Goal: Information Seeking & Learning: Learn about a topic

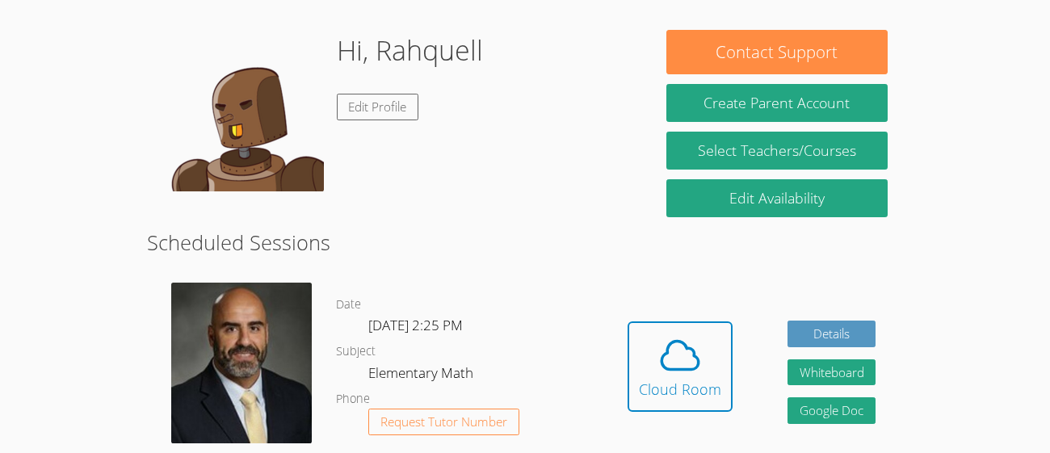
scroll to position [243, 0]
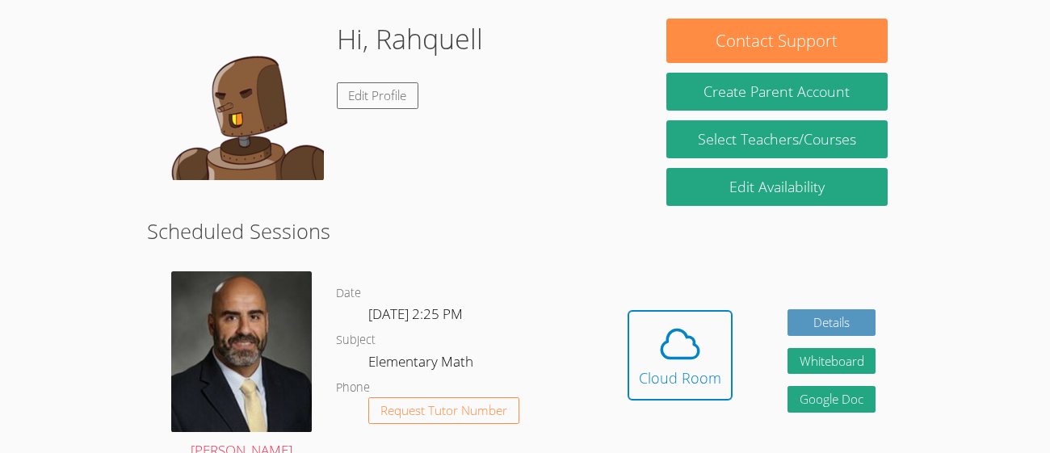
click at [564, 338] on dl "Date [DATE] 2:25 PM Subject Elementary Math Phone Request Tutor Number" at bounding box center [468, 367] width 265 height 168
click at [678, 370] on div "Cloud Room" at bounding box center [680, 378] width 82 height 23
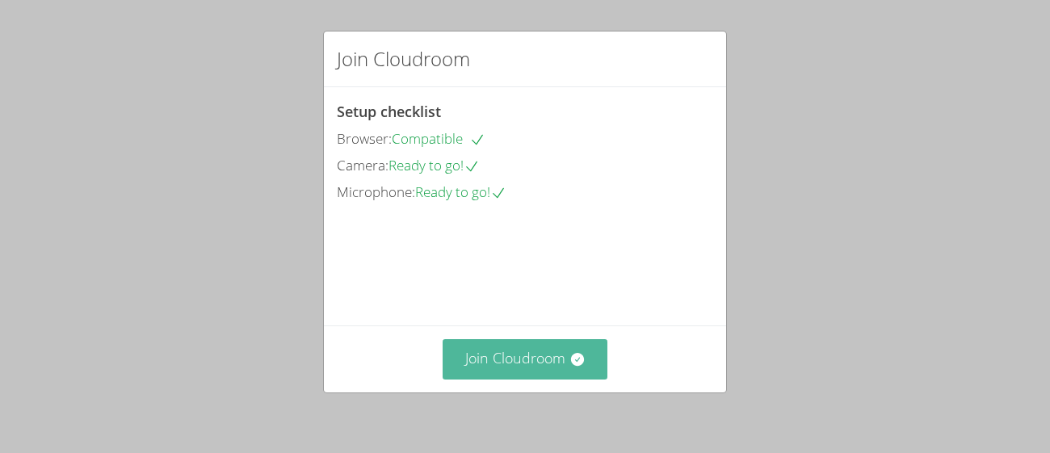
click at [539, 355] on button "Join Cloudroom" at bounding box center [526, 359] width 166 height 40
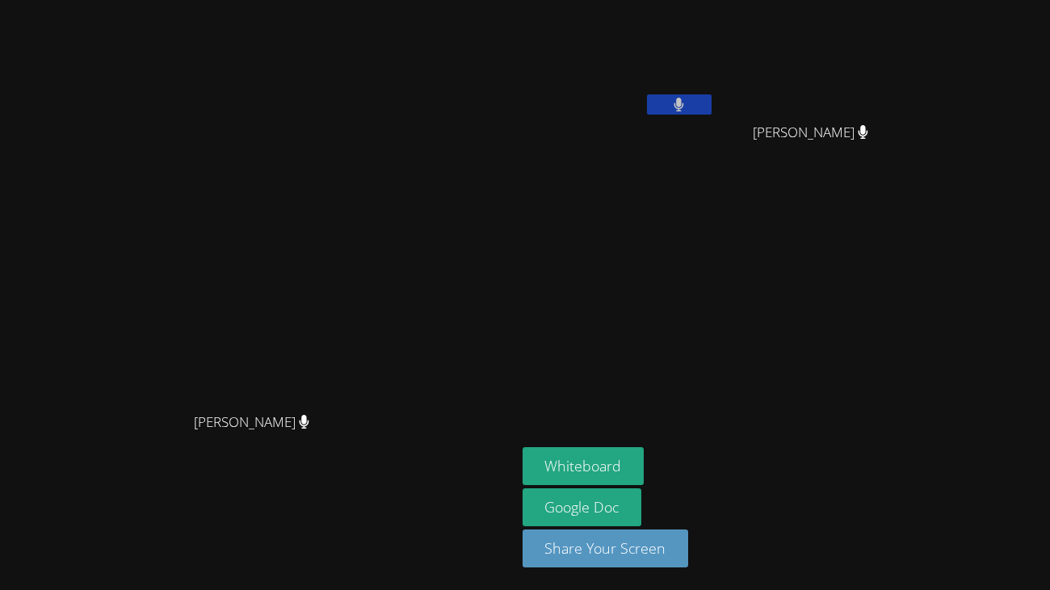
click at [711, 107] on button at bounding box center [679, 104] width 65 height 20
click at [895, 452] on div "Whiteboard Google Doc Share Your Screen" at bounding box center [717, 513] width 391 height 133
click at [711, 100] on button at bounding box center [679, 104] width 65 height 20
click at [673, 317] on span "Jaden Arias Avila" at bounding box center [612, 311] width 122 height 23
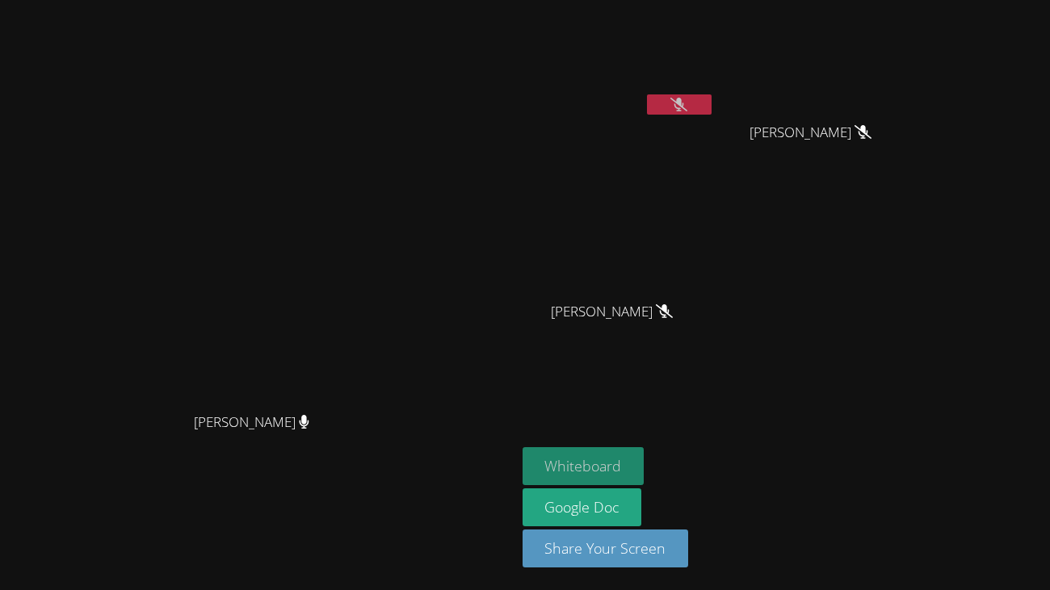
click at [644, 452] on button "Whiteboard" at bounding box center [583, 466] width 122 height 38
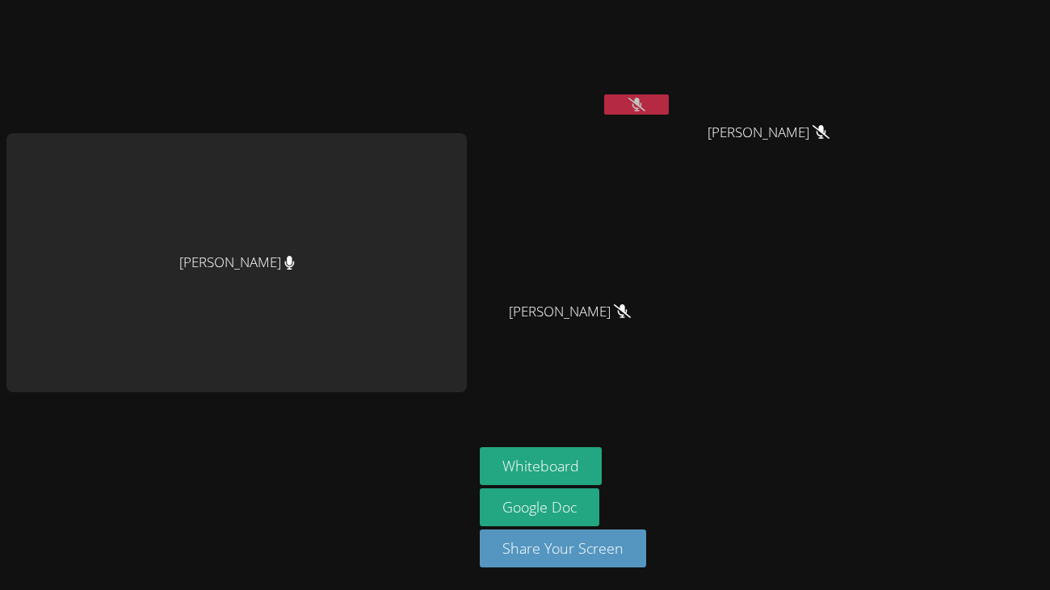
click at [639, 101] on icon at bounding box center [636, 105] width 17 height 14
click at [615, 107] on button at bounding box center [636, 104] width 65 height 20
click at [618, 96] on button at bounding box center [636, 104] width 65 height 20
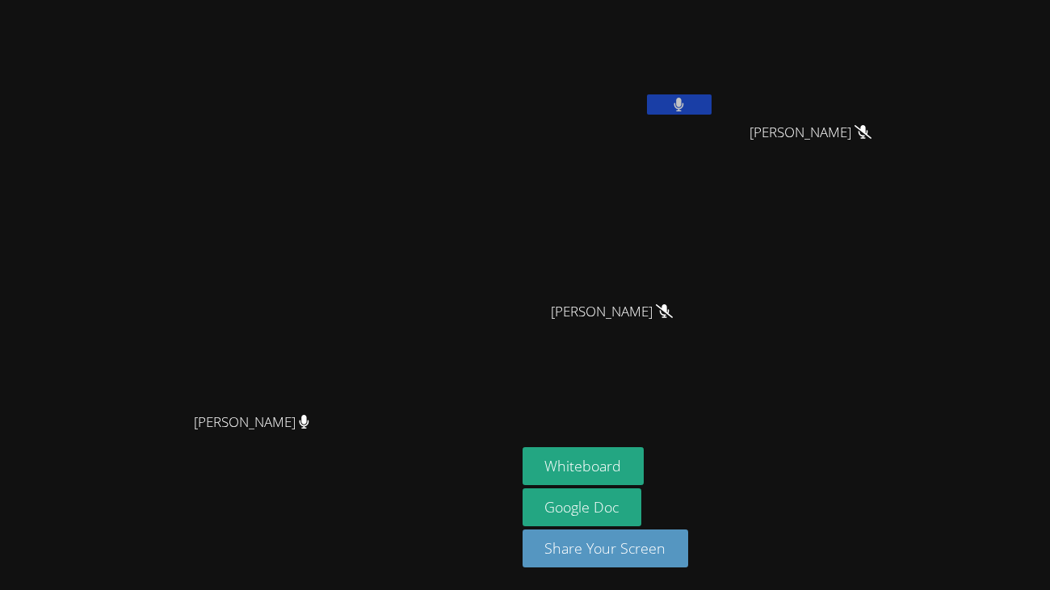
click at [711, 106] on button at bounding box center [679, 104] width 65 height 20
click at [711, 111] on button at bounding box center [679, 104] width 65 height 20
click at [715, 82] on video at bounding box center [618, 60] width 192 height 108
click at [711, 115] on div at bounding box center [679, 106] width 65 height 24
click at [711, 113] on button at bounding box center [679, 104] width 65 height 20
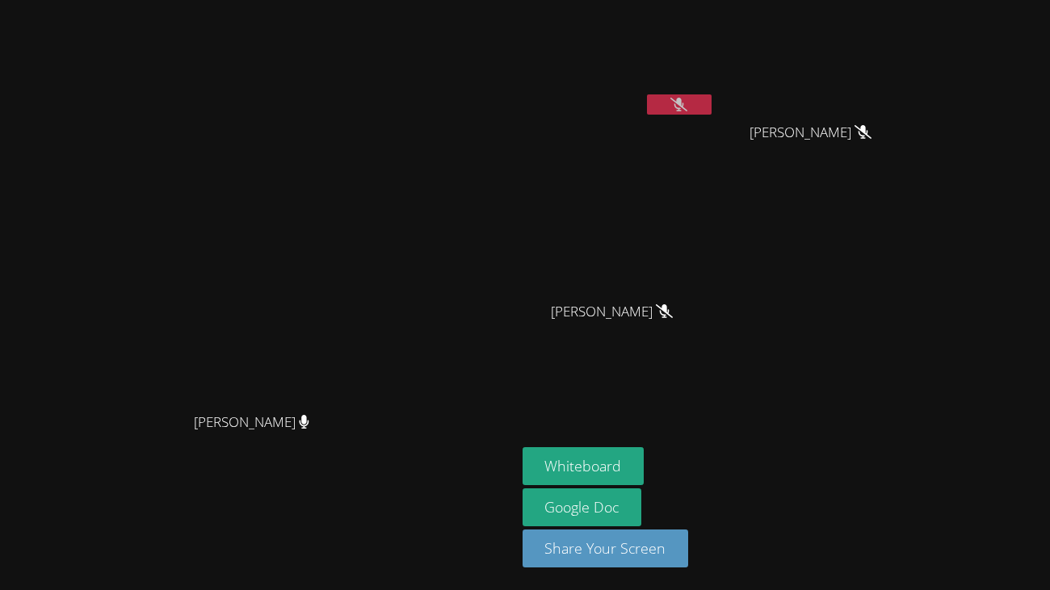
click at [711, 102] on button at bounding box center [679, 104] width 65 height 20
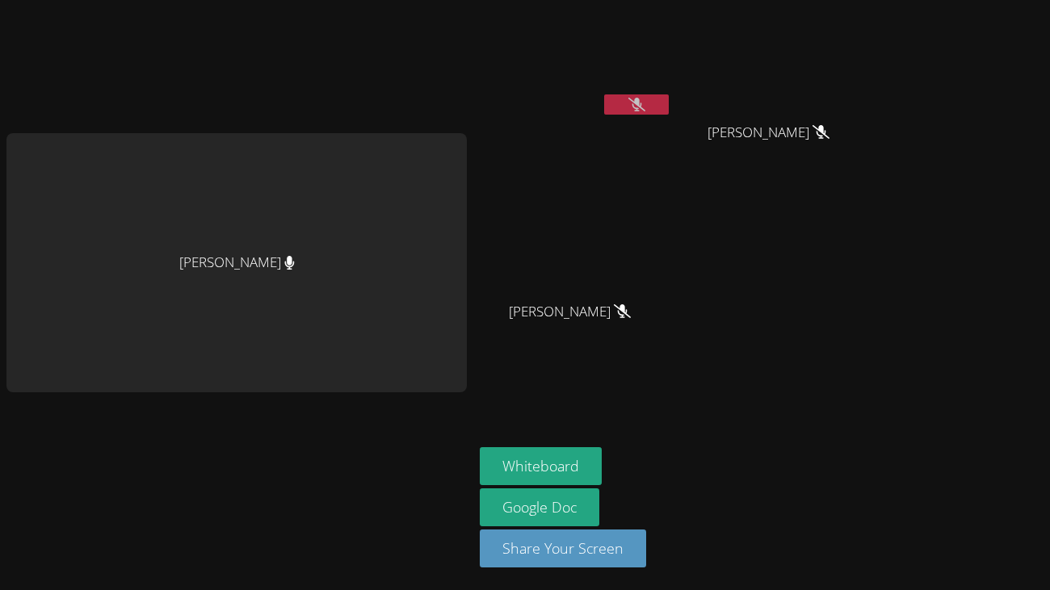
click at [637, 115] on div at bounding box center [636, 106] width 65 height 24
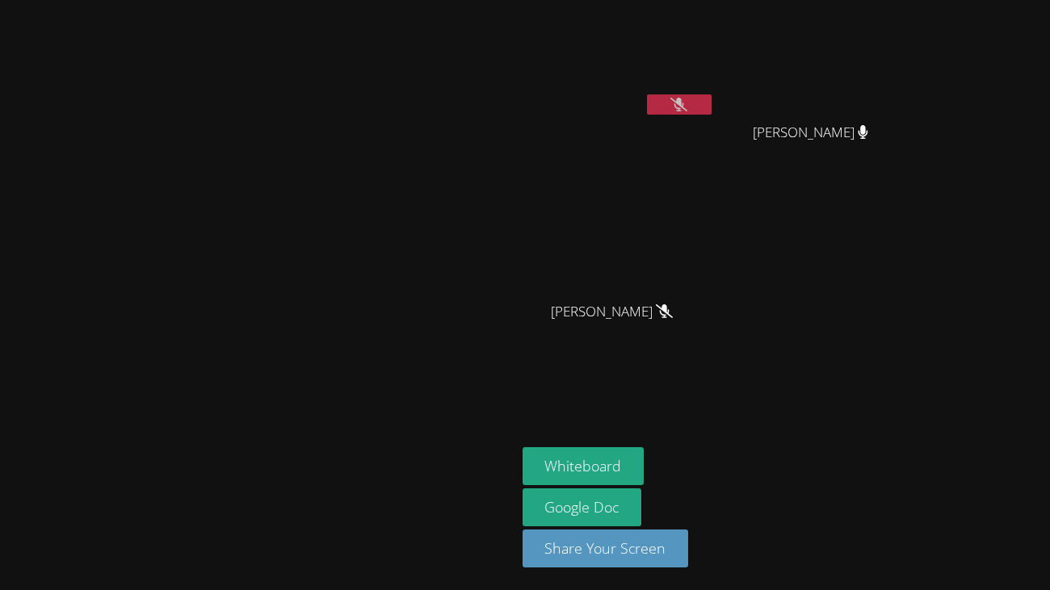
click at [687, 108] on icon at bounding box center [678, 105] width 17 height 14
click at [684, 108] on icon at bounding box center [679, 105] width 10 height 14
click at [711, 114] on button at bounding box center [679, 104] width 65 height 20
click at [379, 229] on video at bounding box center [257, 262] width 242 height 283
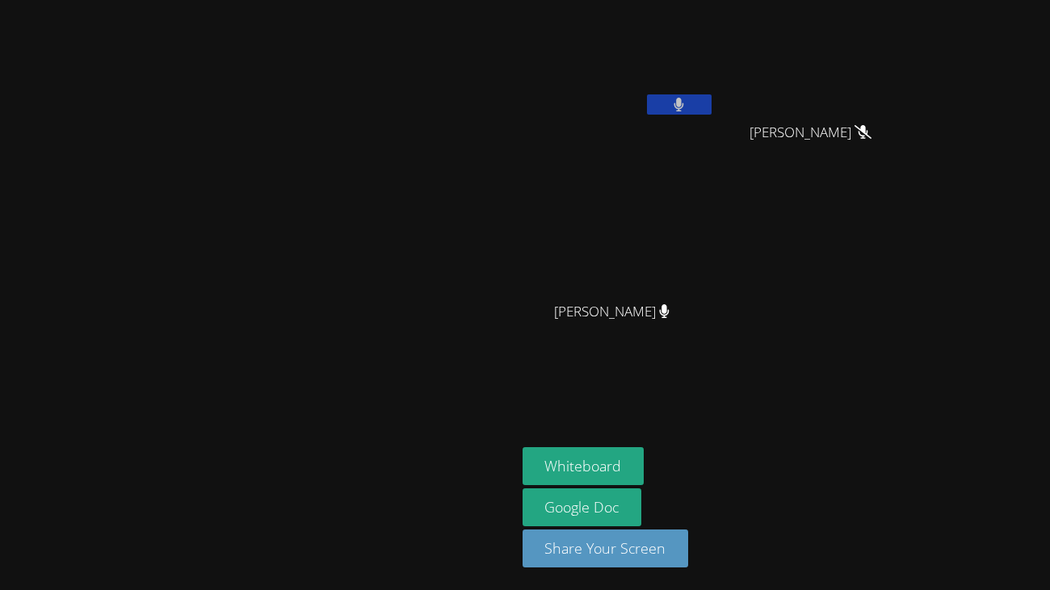
click at [711, 103] on button at bounding box center [679, 104] width 65 height 20
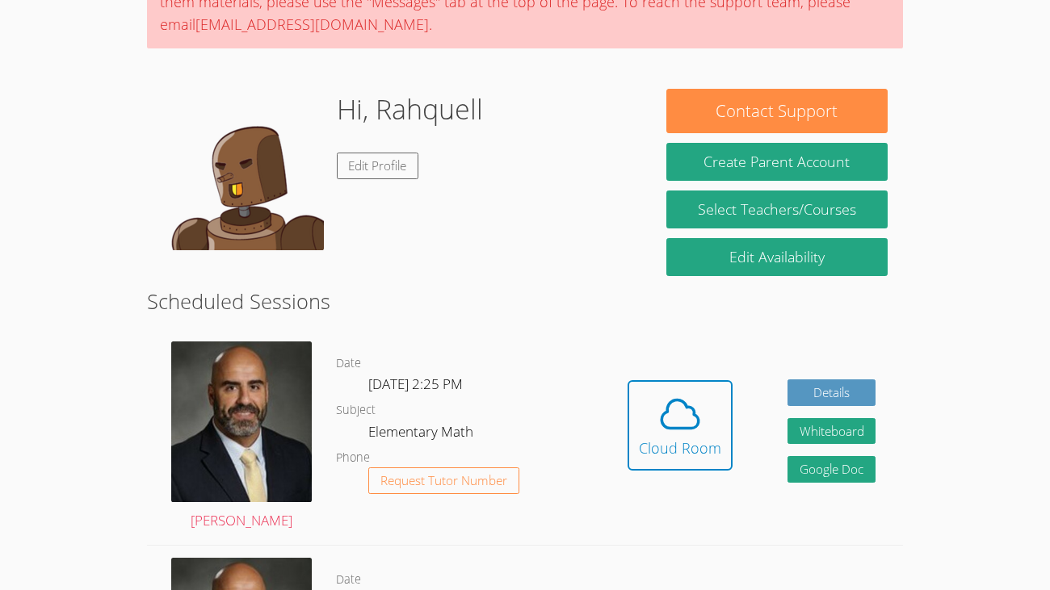
scroll to position [215, 0]
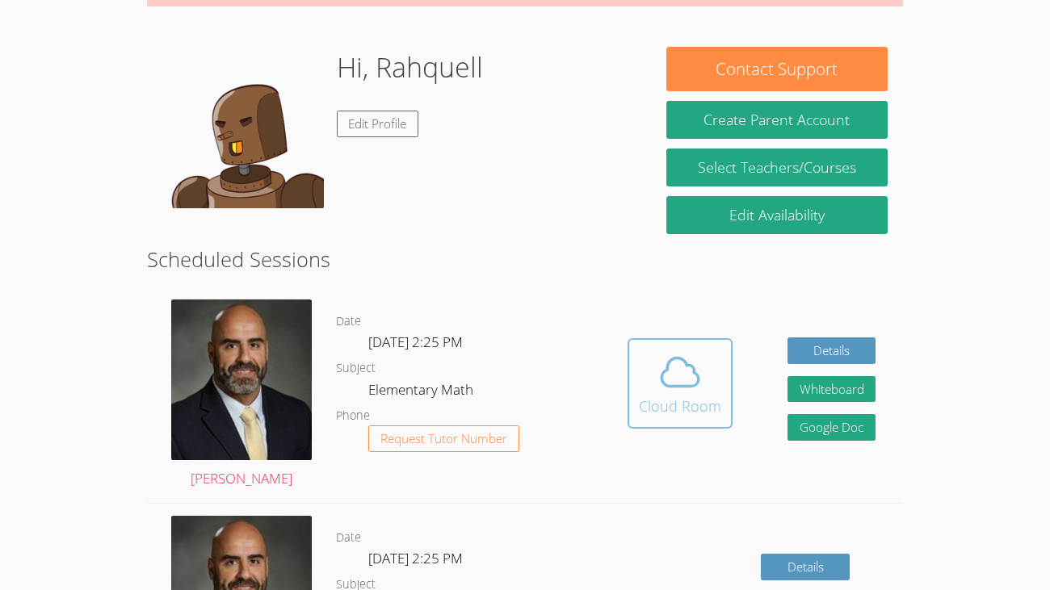
click at [657, 409] on div "Cloud Room" at bounding box center [680, 406] width 82 height 23
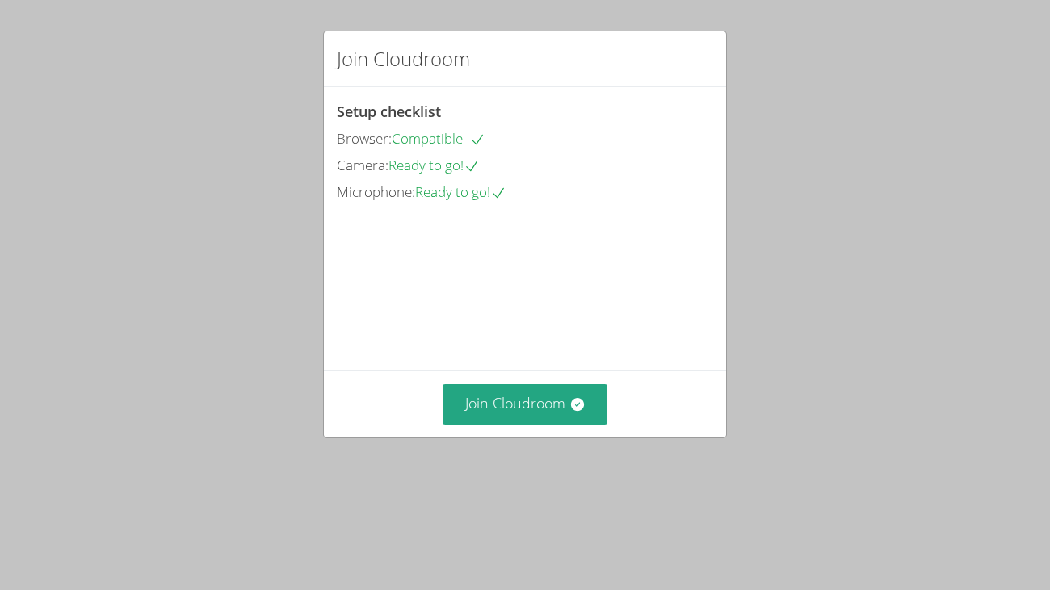
click at [495, 437] on div "Join Cloudroom" at bounding box center [525, 404] width 402 height 66
click at [490, 424] on button "Join Cloudroom" at bounding box center [526, 404] width 166 height 40
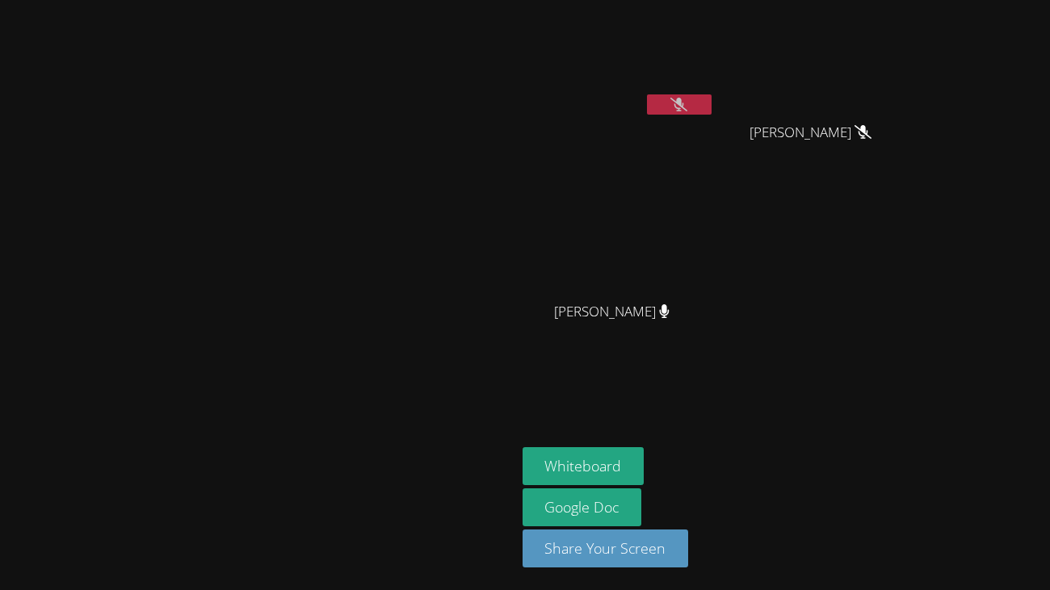
click at [711, 114] on button at bounding box center [679, 104] width 65 height 20
click at [711, 107] on button at bounding box center [679, 104] width 65 height 20
click at [687, 108] on icon at bounding box center [678, 105] width 17 height 14
click at [711, 108] on button at bounding box center [679, 104] width 65 height 20
click at [687, 108] on icon at bounding box center [678, 105] width 17 height 14
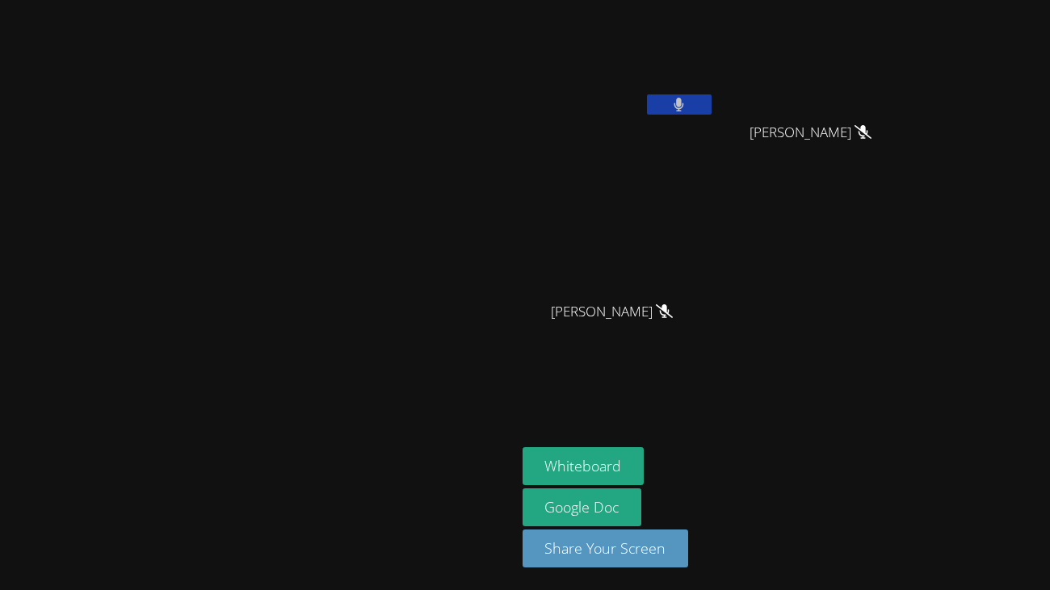
click at [711, 94] on button at bounding box center [679, 104] width 65 height 20
click at [687, 99] on icon at bounding box center [678, 105] width 17 height 14
click at [684, 103] on icon at bounding box center [679, 105] width 10 height 14
click at [715, 108] on video at bounding box center [618, 60] width 192 height 108
click at [711, 104] on button at bounding box center [679, 104] width 65 height 20
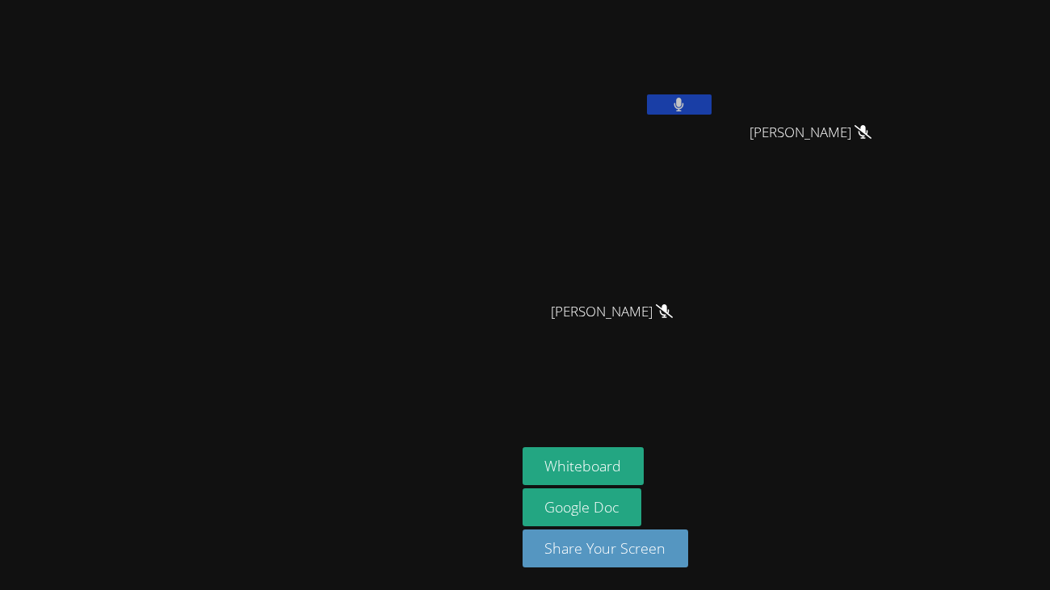
click at [711, 104] on button at bounding box center [679, 104] width 65 height 20
click at [711, 102] on button at bounding box center [679, 104] width 65 height 20
click at [711, 110] on button at bounding box center [679, 104] width 65 height 20
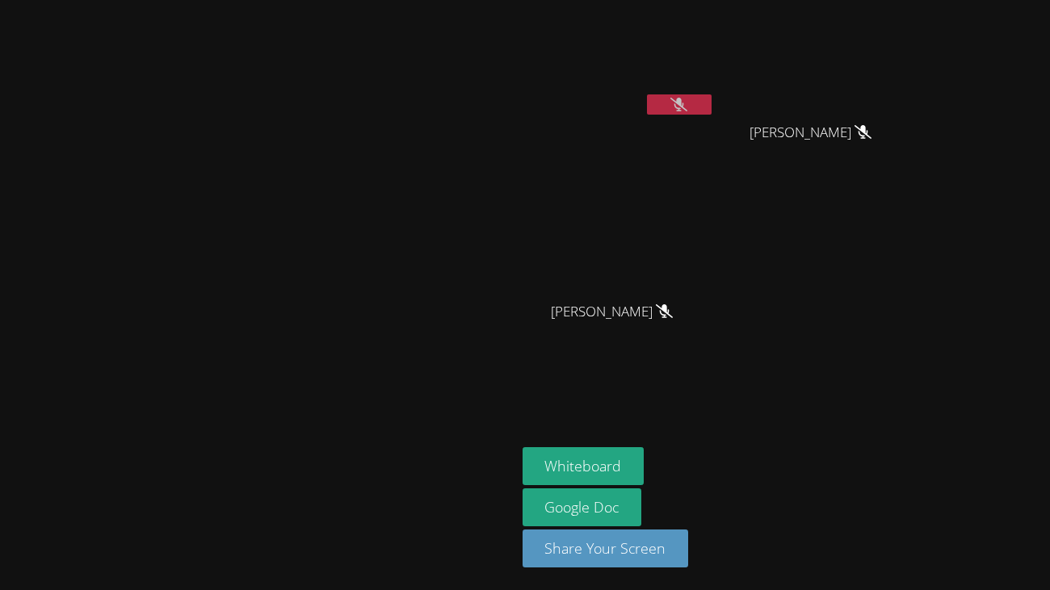
click at [711, 110] on button at bounding box center [679, 104] width 65 height 20
click at [711, 105] on button at bounding box center [679, 104] width 65 height 20
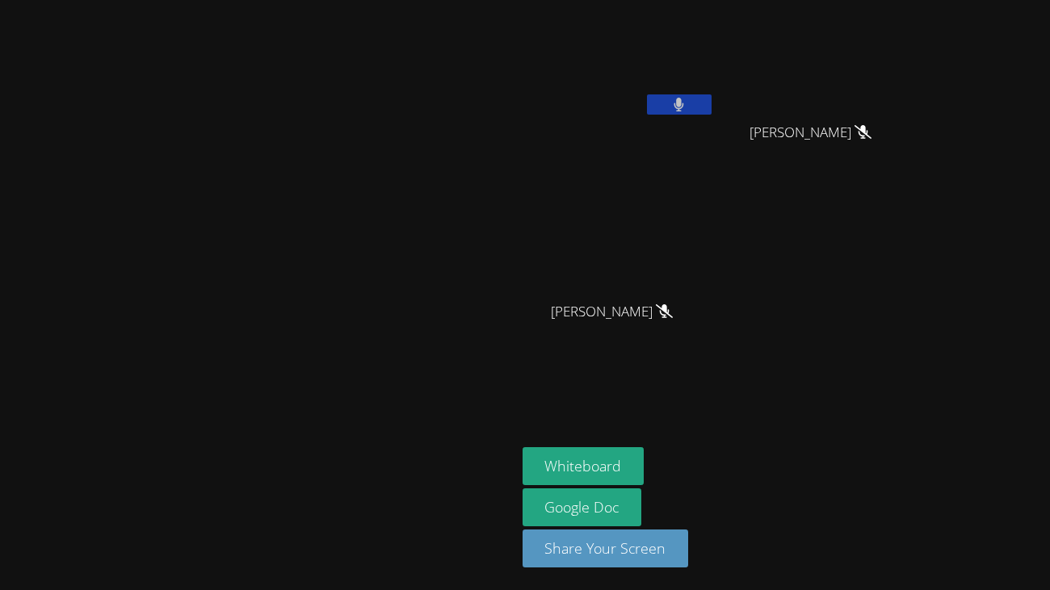
click at [711, 105] on button at bounding box center [679, 104] width 65 height 20
click at [711, 116] on div at bounding box center [679, 106] width 65 height 24
click at [687, 111] on icon at bounding box center [678, 105] width 17 height 14
click at [711, 111] on button at bounding box center [679, 104] width 65 height 20
click at [687, 111] on icon at bounding box center [678, 105] width 17 height 14
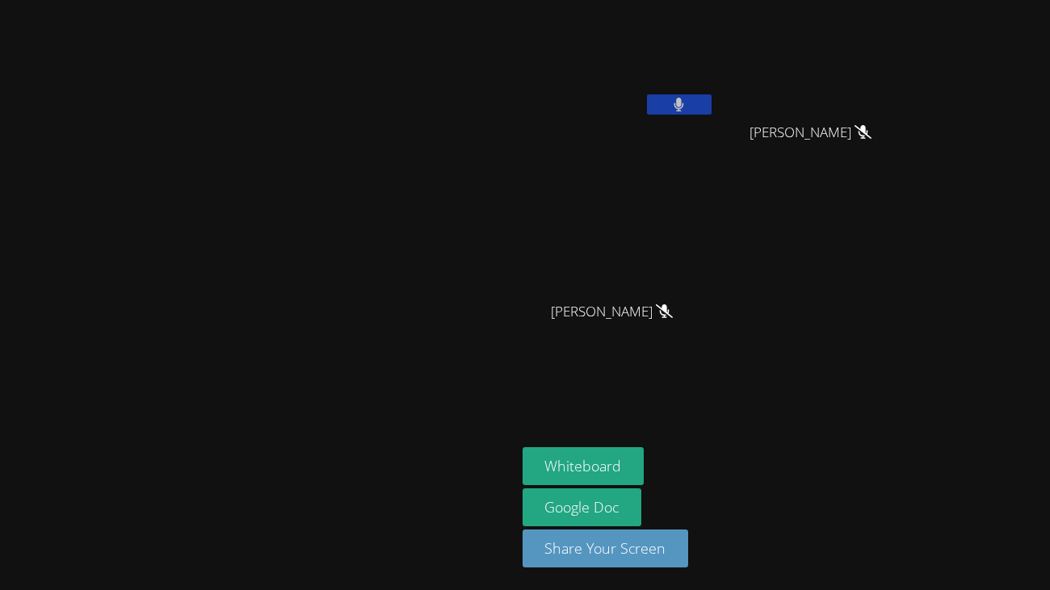
click at [711, 108] on button at bounding box center [679, 104] width 65 height 20
click at [711, 95] on button at bounding box center [679, 104] width 65 height 20
click at [711, 105] on button at bounding box center [679, 104] width 65 height 20
click at [711, 97] on button at bounding box center [679, 104] width 65 height 20
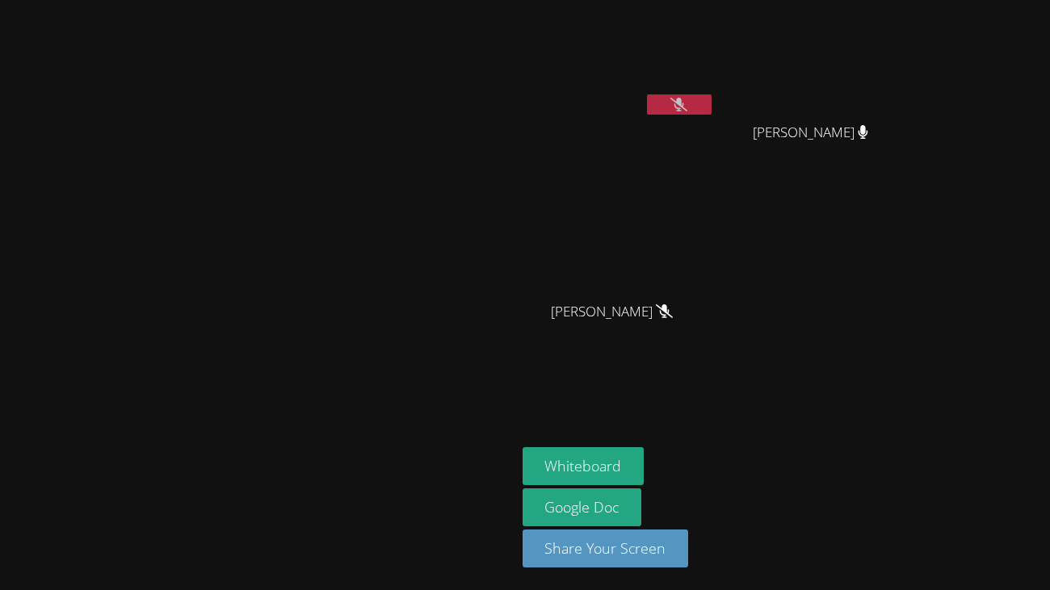
click at [711, 97] on button at bounding box center [679, 104] width 65 height 20
click at [687, 98] on icon at bounding box center [678, 105] width 17 height 14
click at [684, 98] on icon at bounding box center [678, 105] width 10 height 14
click at [687, 98] on icon at bounding box center [678, 105] width 17 height 14
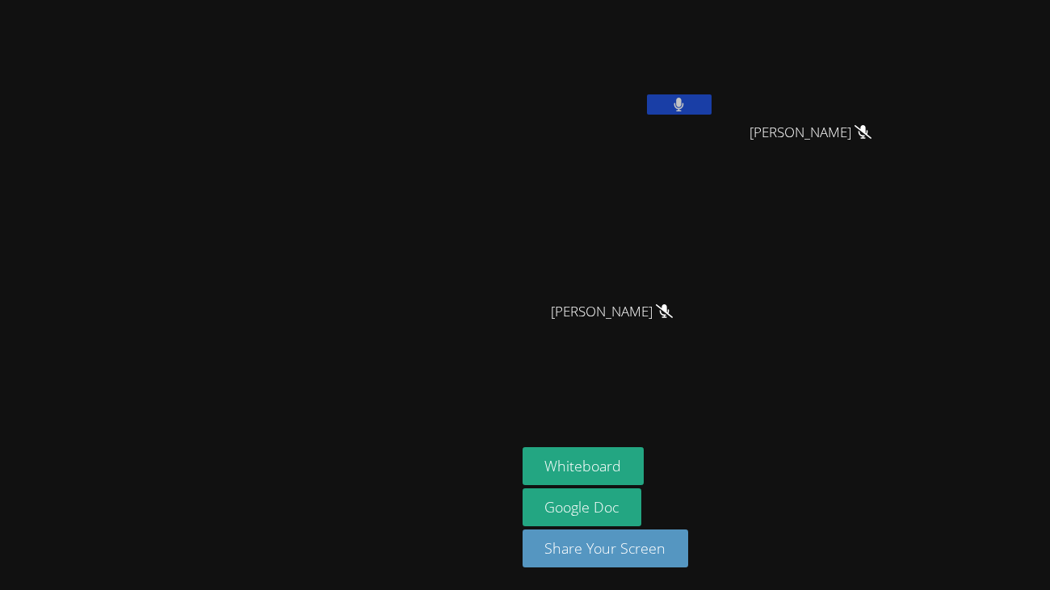
click at [684, 98] on icon at bounding box center [678, 105] width 10 height 14
click at [207, 121] on video at bounding box center [257, 262] width 242 height 283
click at [711, 117] on div at bounding box center [679, 106] width 65 height 24
click at [711, 111] on button at bounding box center [679, 104] width 65 height 20
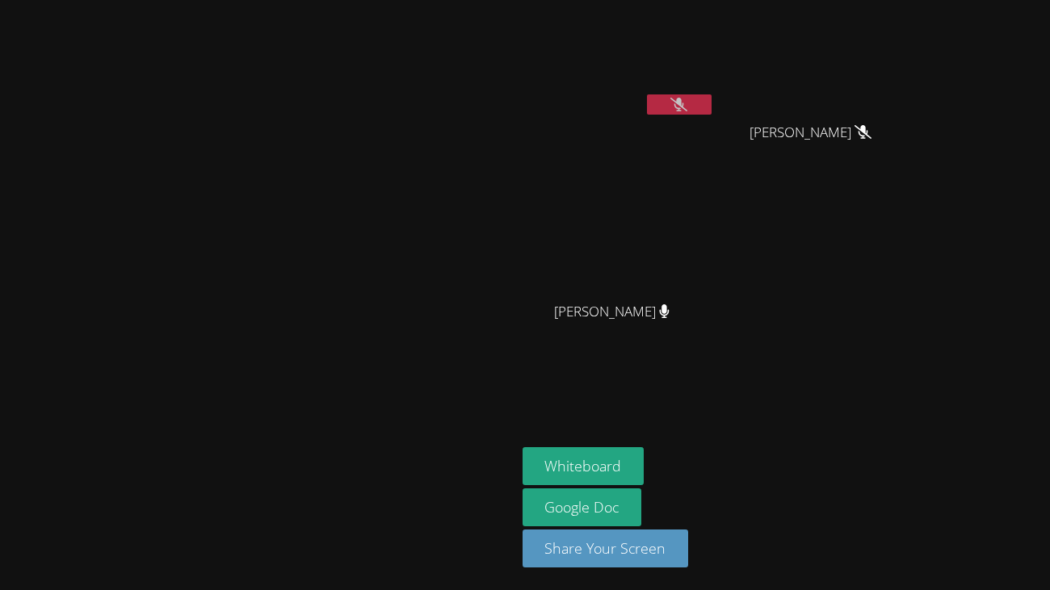
click at [711, 106] on button at bounding box center [679, 104] width 65 height 20
click at [711, 107] on button at bounding box center [679, 104] width 65 height 20
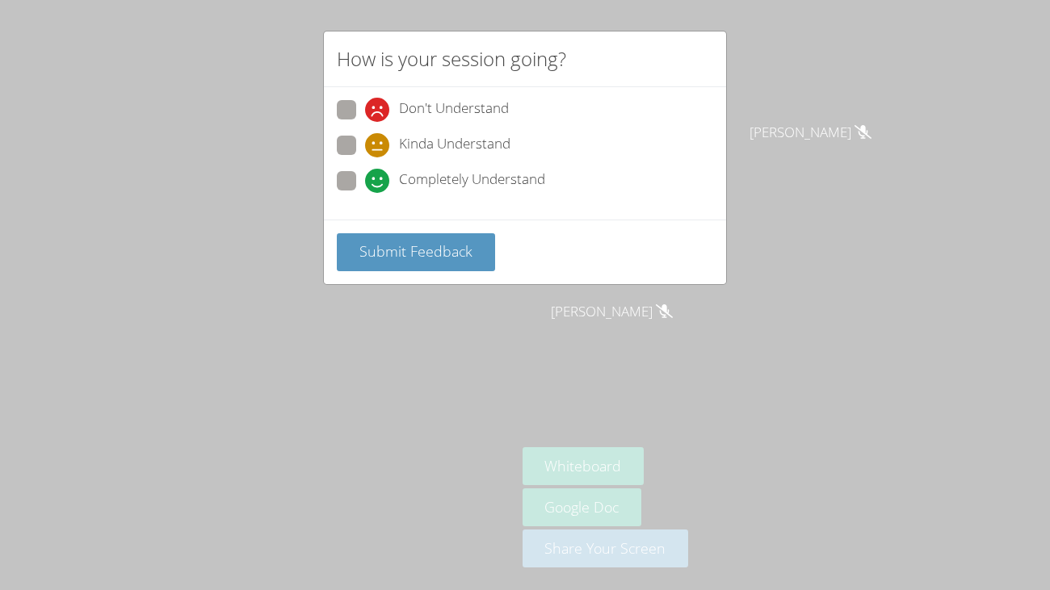
click at [703, 215] on div "Don't Understand Kinda Understand Completely Understand" at bounding box center [525, 153] width 402 height 132
click at [415, 178] on span "Completely Understand" at bounding box center [472, 181] width 146 height 24
click at [379, 178] on input "Completely Understand" at bounding box center [372, 178] width 14 height 14
radio input "true"
click at [429, 245] on span "Submit Feedback" at bounding box center [415, 250] width 113 height 19
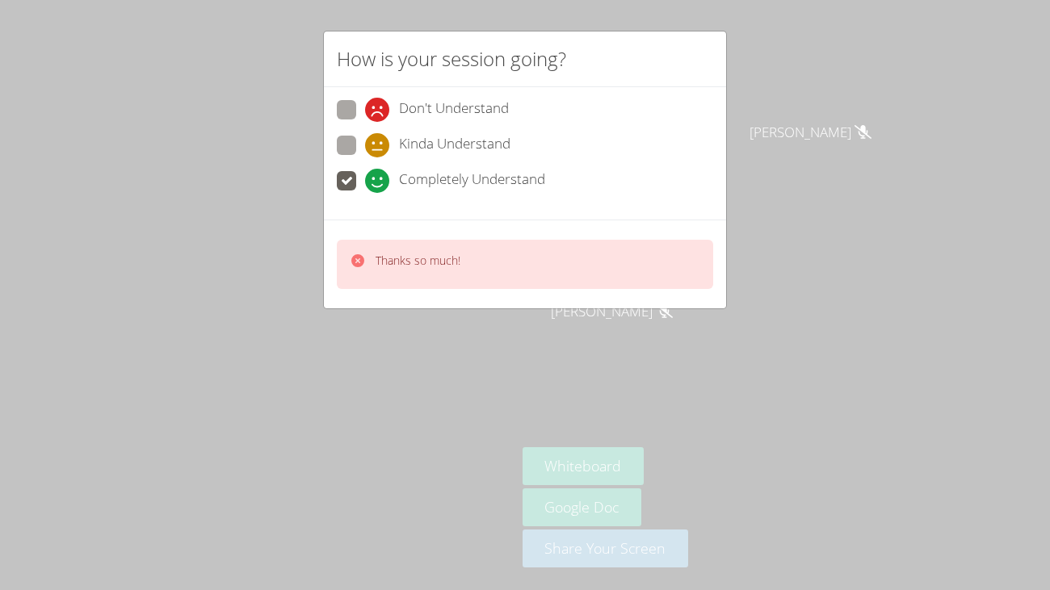
click at [802, 134] on div "How is your session going? Don't Understand Kinda Understand Completely Underst…" at bounding box center [525, 295] width 1050 height 590
click at [455, 260] on p "Thanks so much!" at bounding box center [417, 261] width 85 height 16
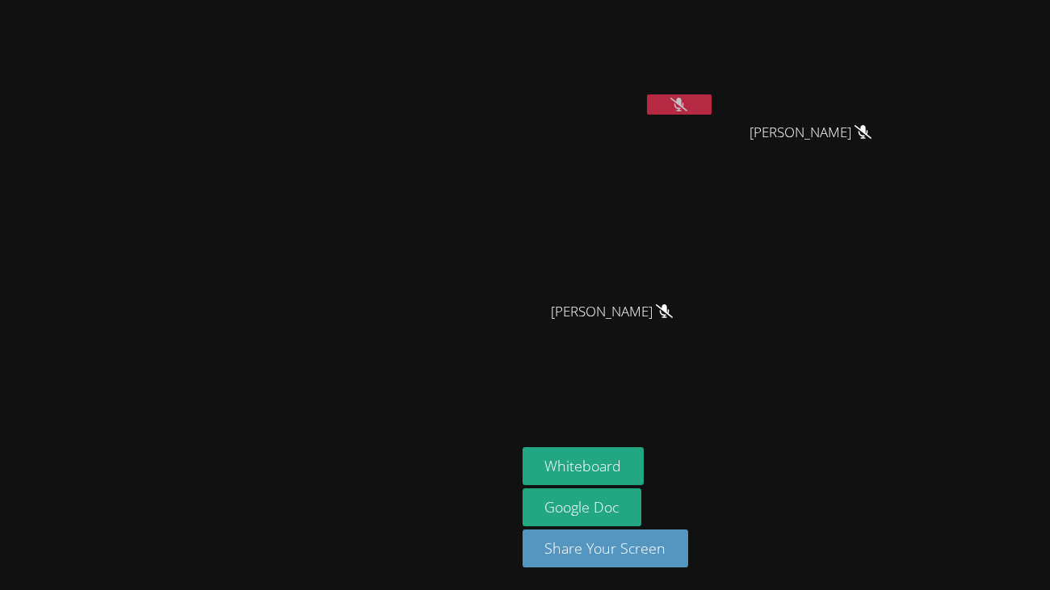
click at [711, 106] on button at bounding box center [679, 104] width 65 height 20
click at [711, 104] on button at bounding box center [679, 104] width 65 height 20
click at [711, 109] on button at bounding box center [679, 104] width 65 height 20
click at [711, 114] on button at bounding box center [679, 104] width 65 height 20
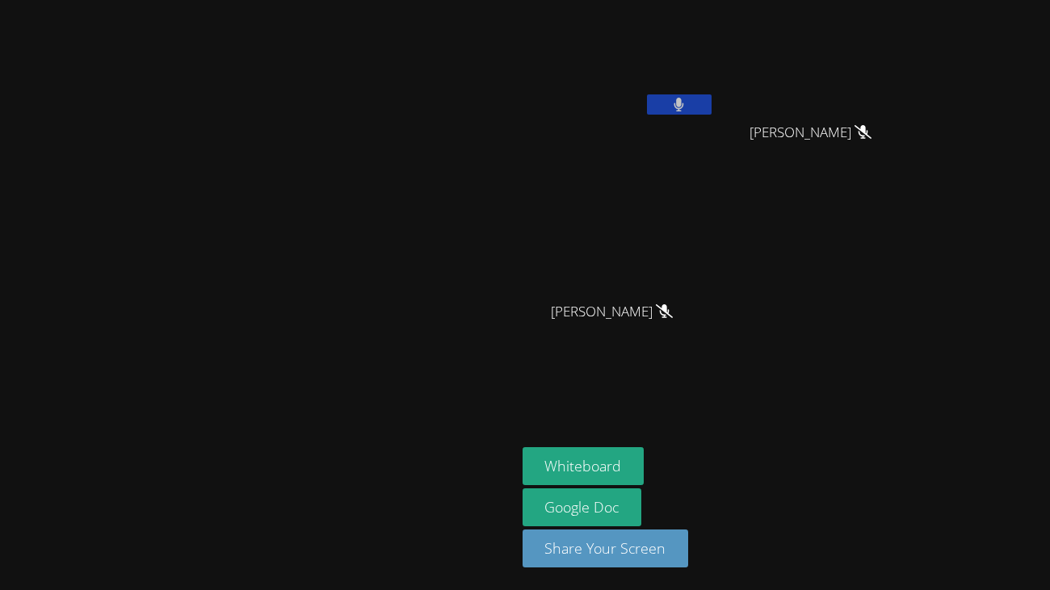
click at [711, 109] on button at bounding box center [679, 104] width 65 height 20
click at [687, 100] on icon at bounding box center [678, 105] width 17 height 14
click at [711, 100] on button at bounding box center [679, 104] width 65 height 20
click at [687, 102] on icon at bounding box center [678, 105] width 17 height 14
